Goal: Task Accomplishment & Management: Manage account settings

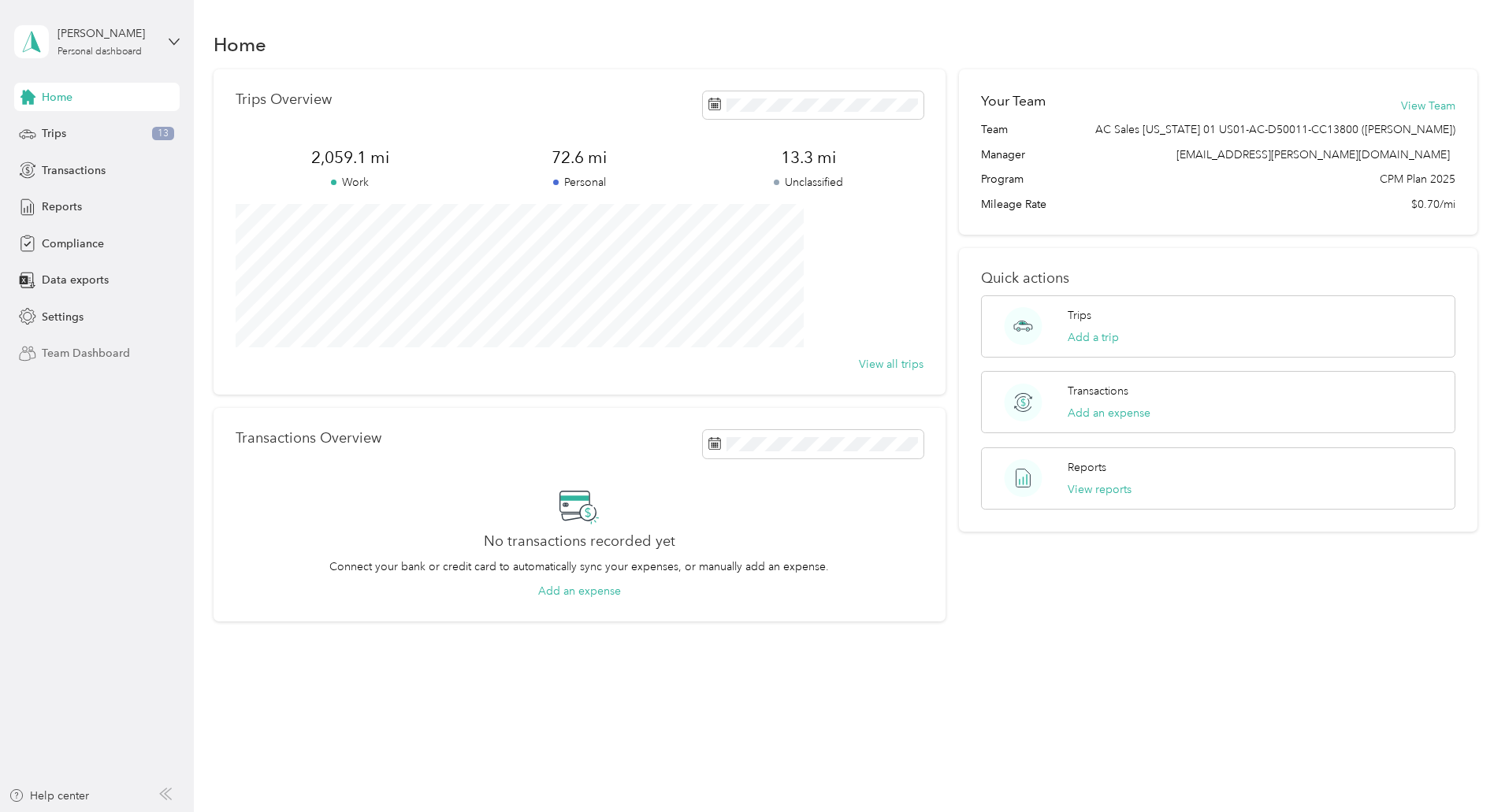
click at [55, 367] on div "Team Dashboard" at bounding box center [97, 353] width 165 height 28
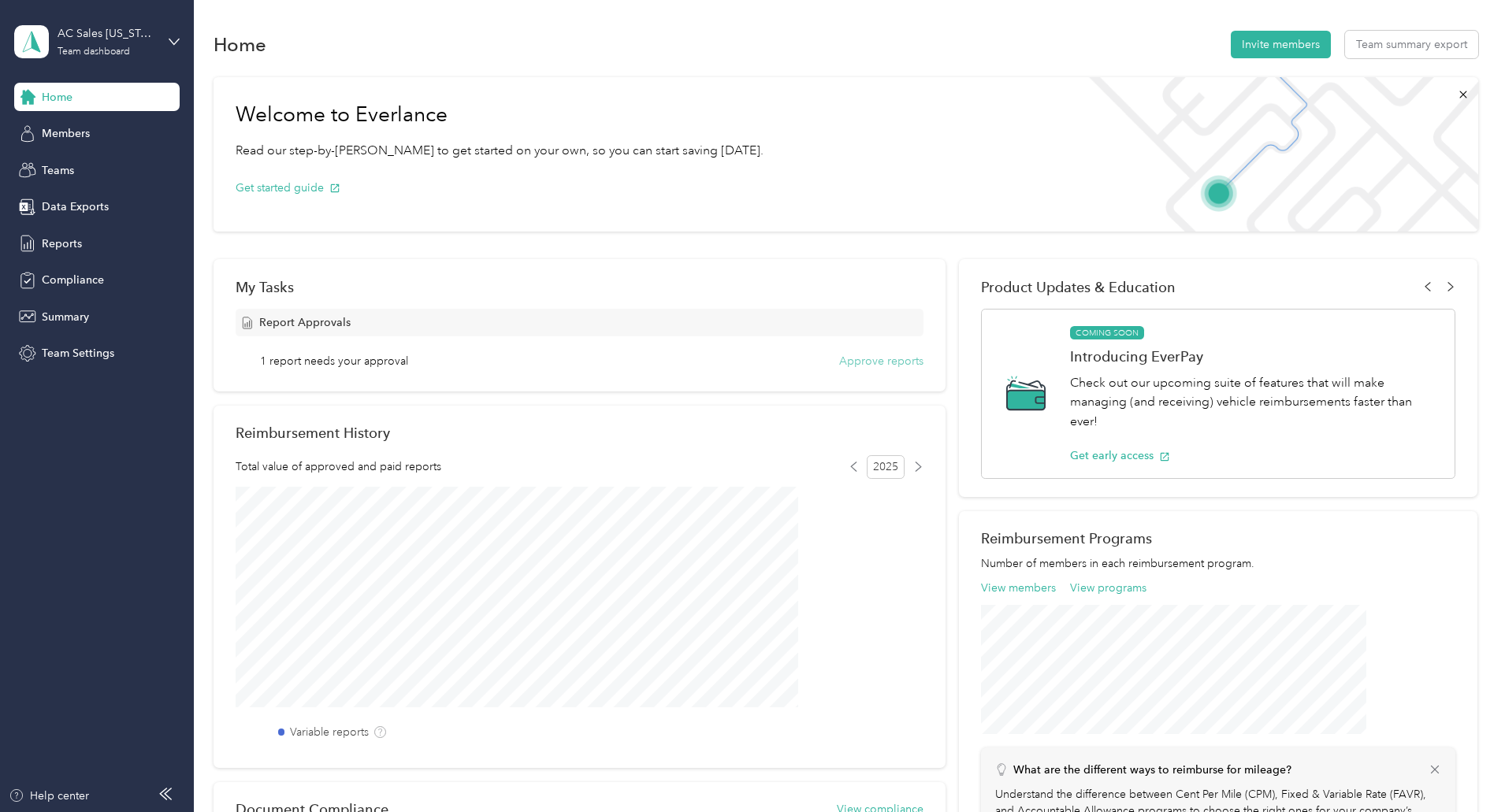
click at [880, 359] on button "Approve reports" at bounding box center [881, 361] width 84 height 16
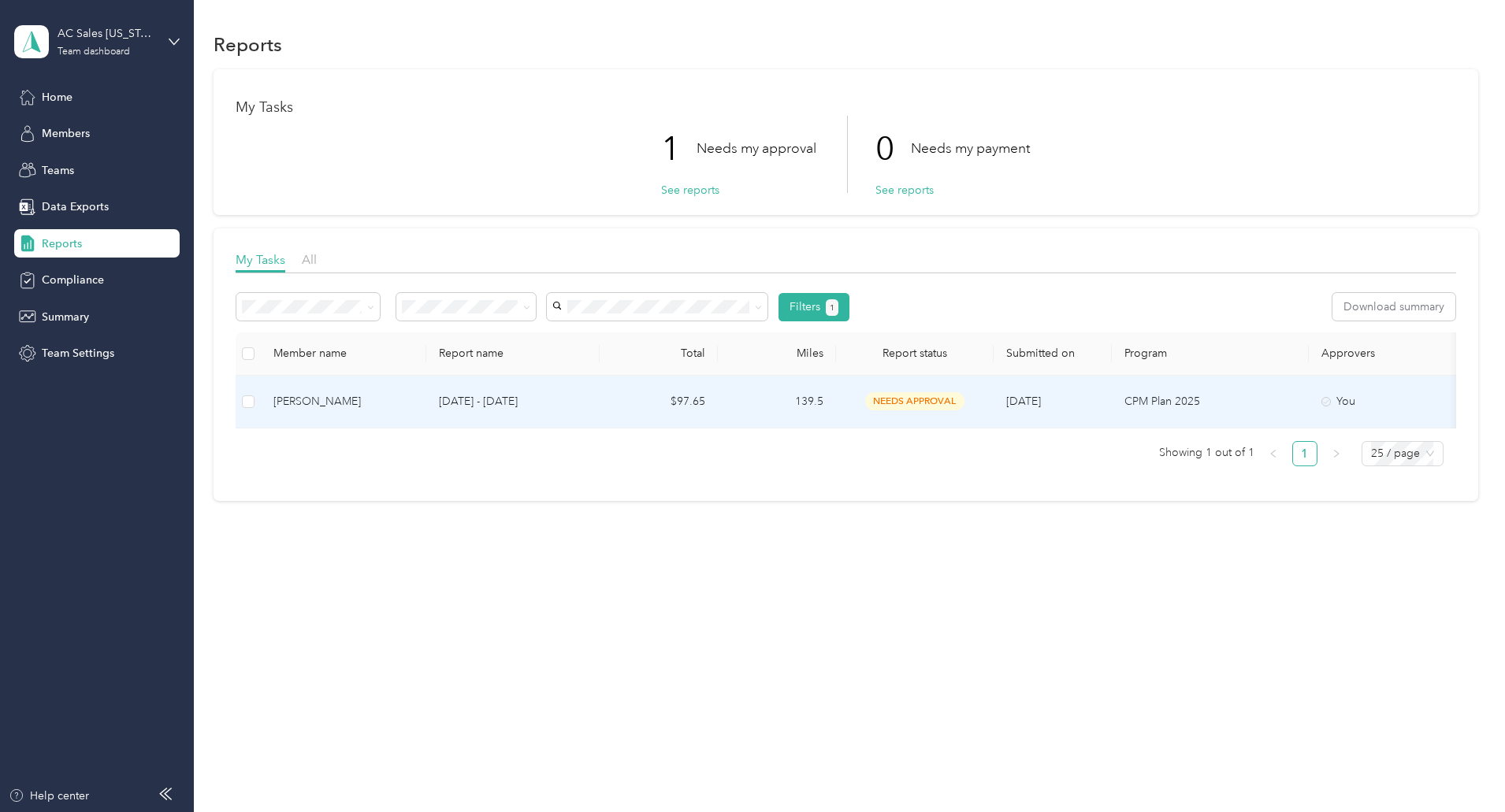
click at [709, 407] on td "$97.65" at bounding box center [658, 402] width 118 height 53
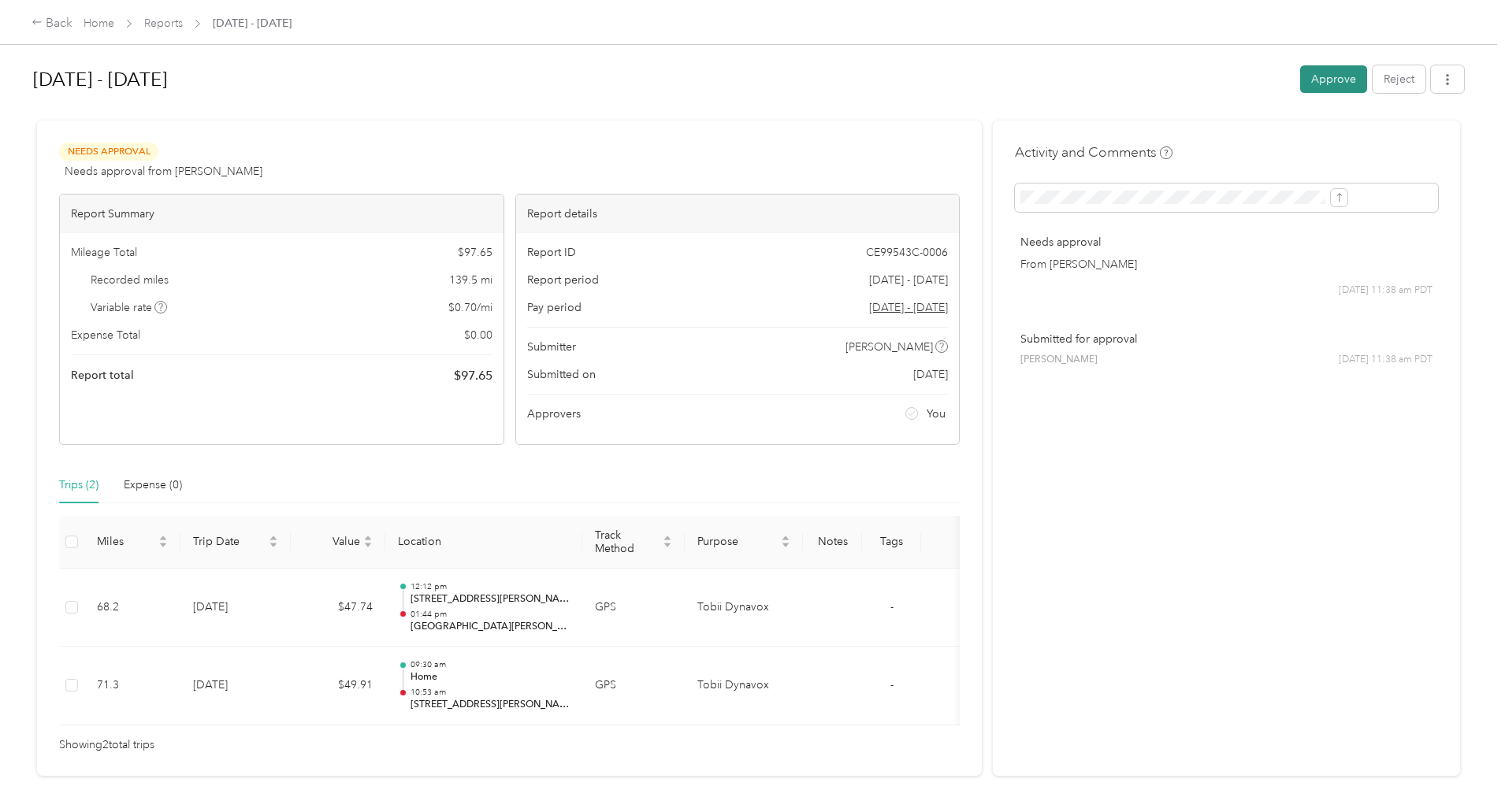
click at [1300, 89] on button "Approve" at bounding box center [1333, 79] width 67 height 27
